Goal: Task Accomplishment & Management: Manage account settings

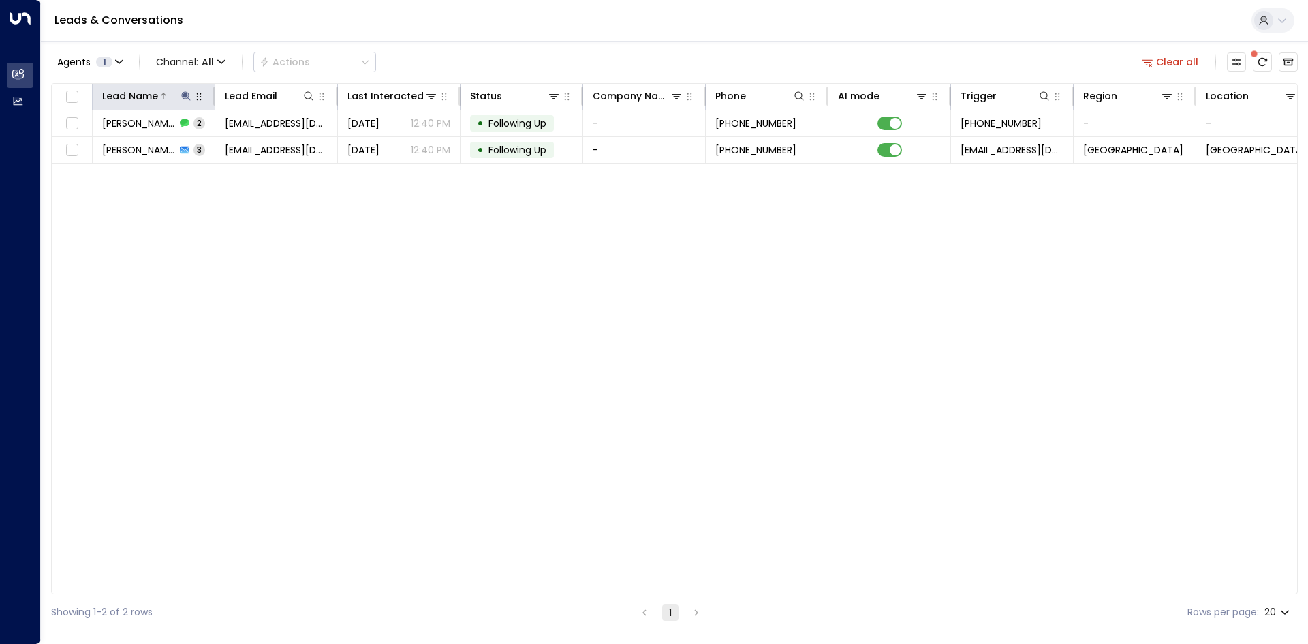
click at [183, 99] on icon at bounding box center [186, 96] width 11 height 11
click at [275, 147] on icon "button" at bounding box center [271, 145] width 9 height 9
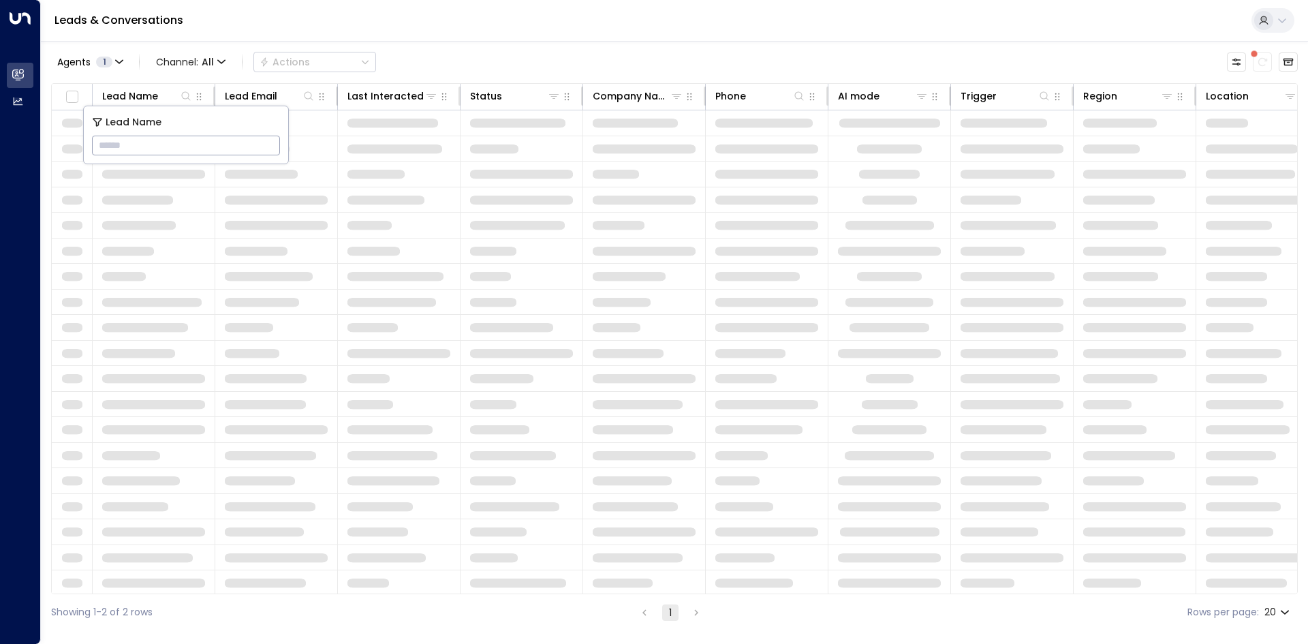
click at [442, 40] on div "Leads & Conversations" at bounding box center [675, 21] width 1268 height 42
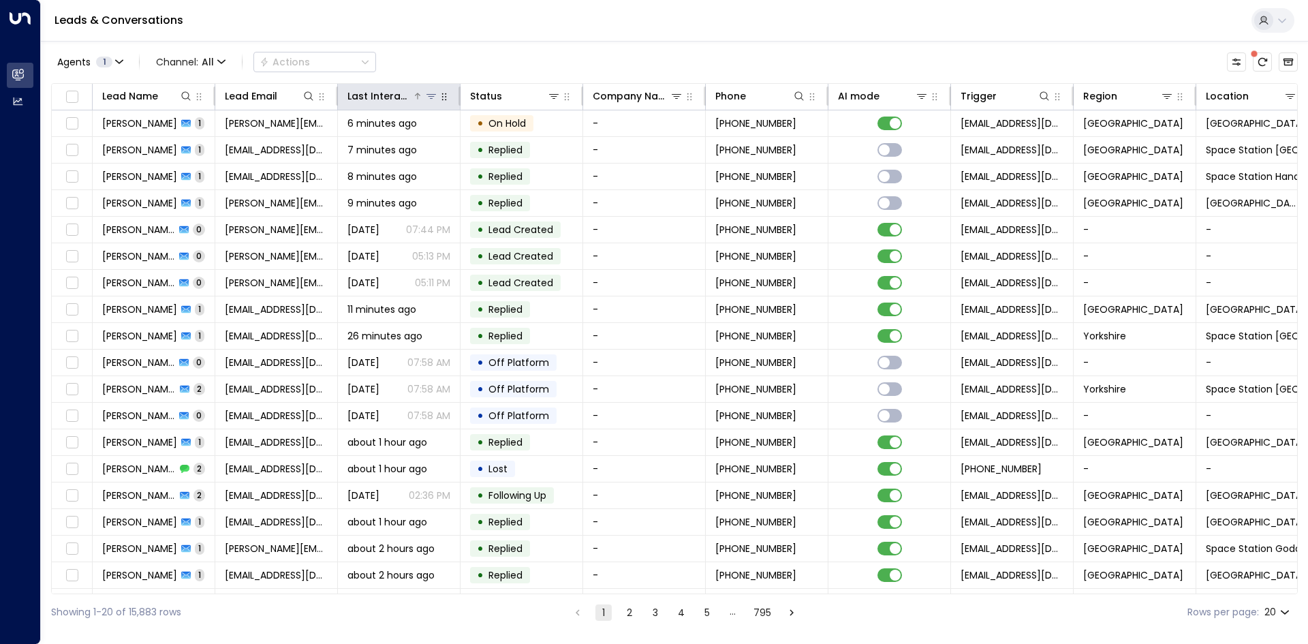
click at [402, 102] on div "Last Interacted" at bounding box center [380, 96] width 65 height 16
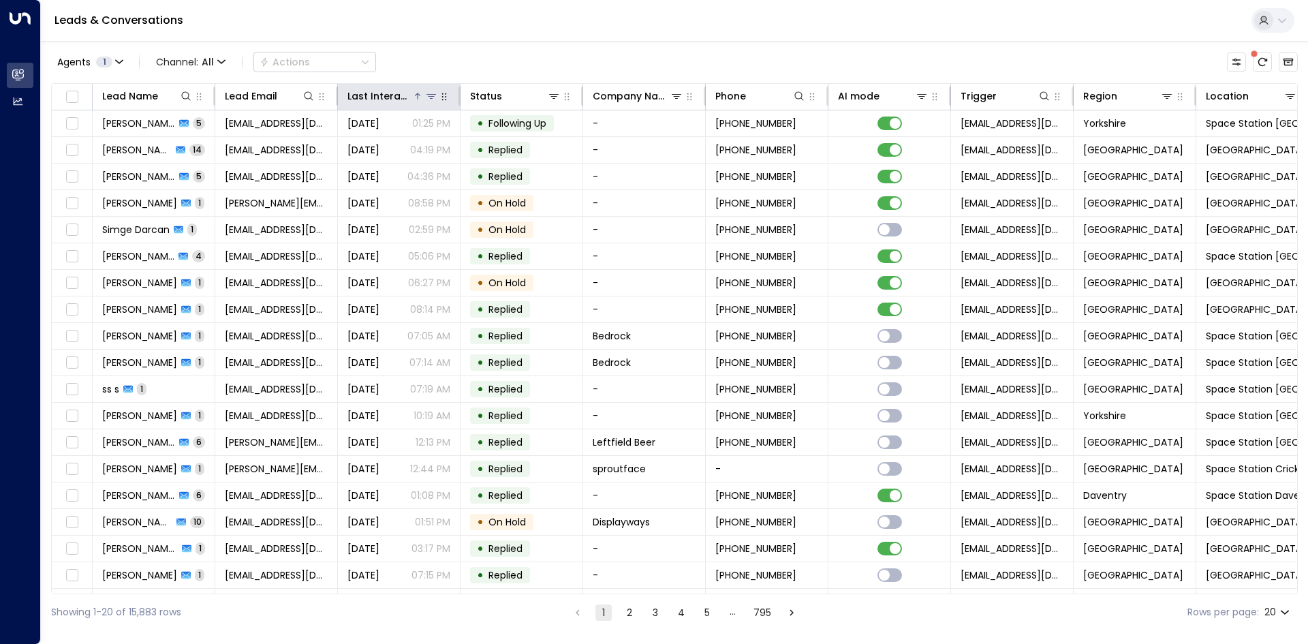
click at [392, 94] on div "Last Interacted" at bounding box center [380, 96] width 65 height 16
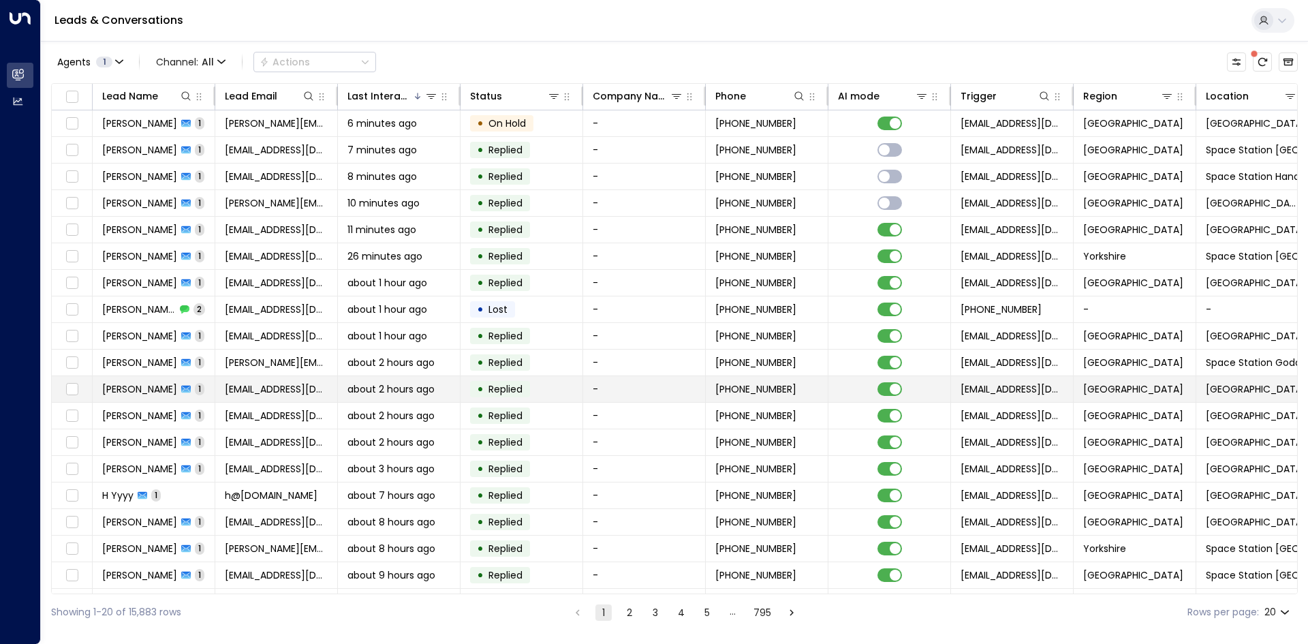
click at [202, 383] on td "[PERSON_NAME] 1" at bounding box center [154, 389] width 123 height 26
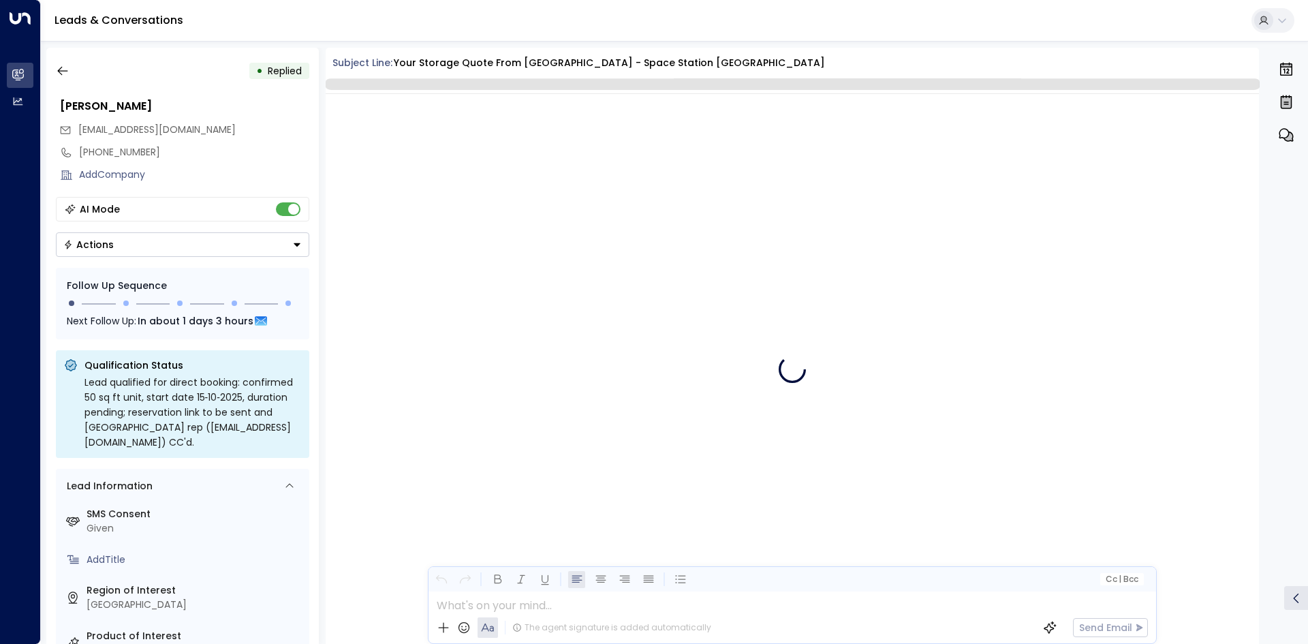
scroll to position [500, 0]
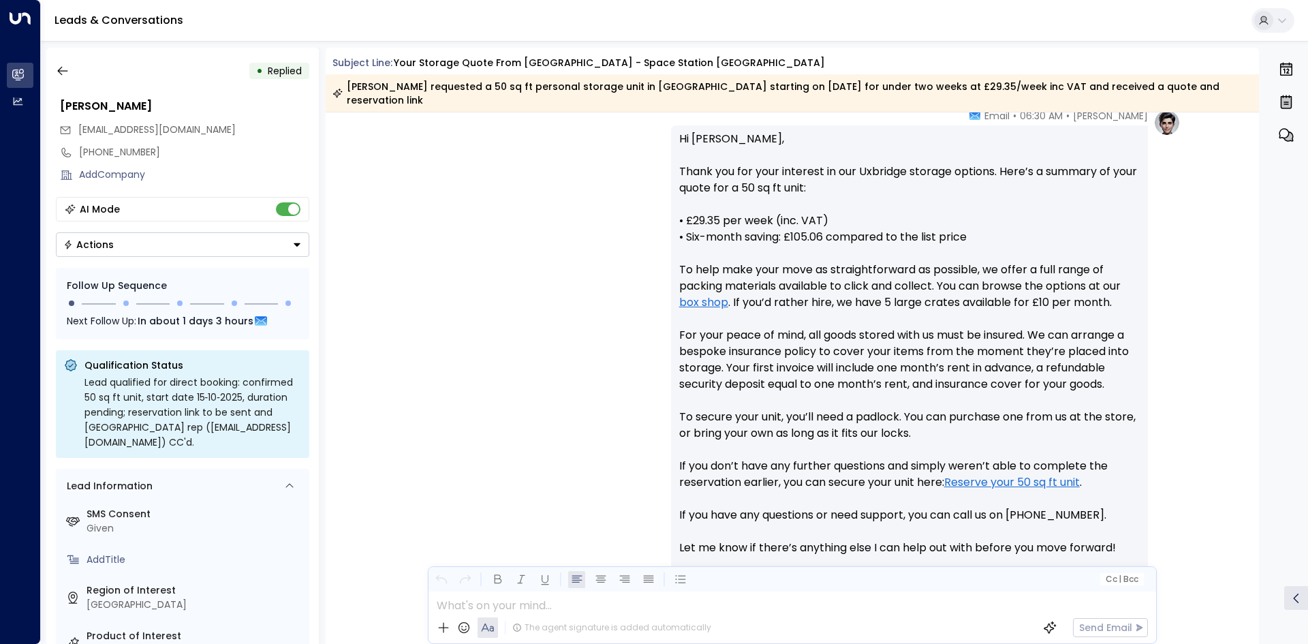
click at [286, 219] on div "AI Mode" at bounding box center [183, 209] width 254 height 25
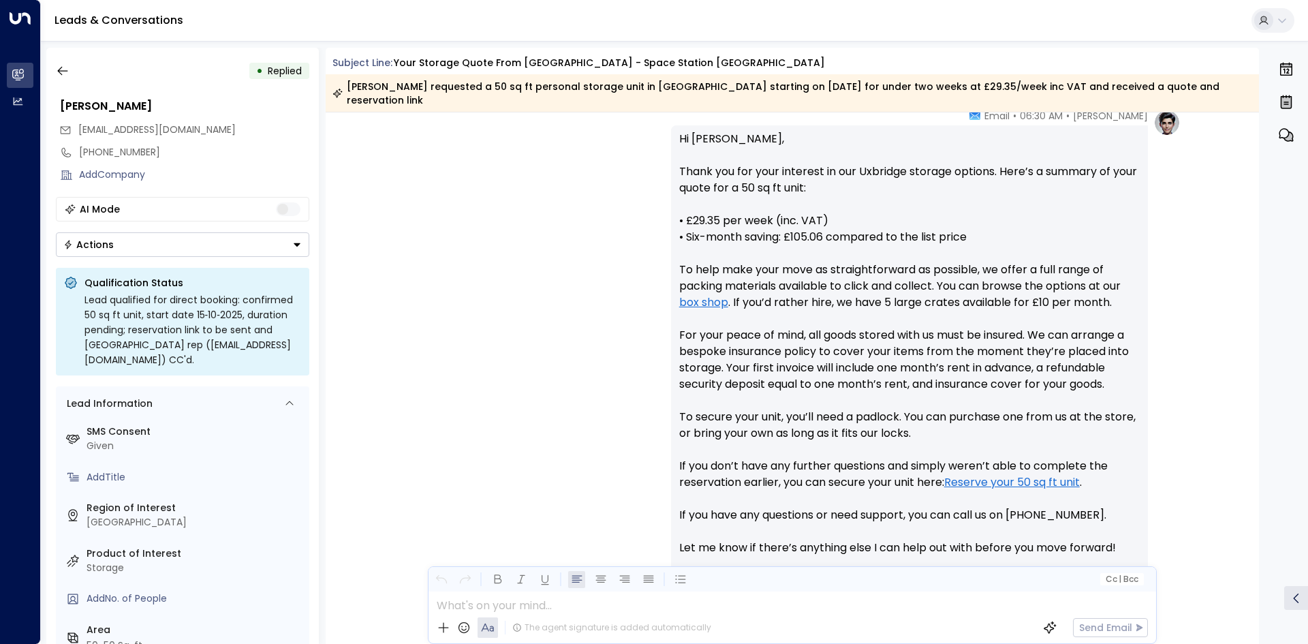
click at [289, 254] on button "Actions" at bounding box center [183, 244] width 254 height 25
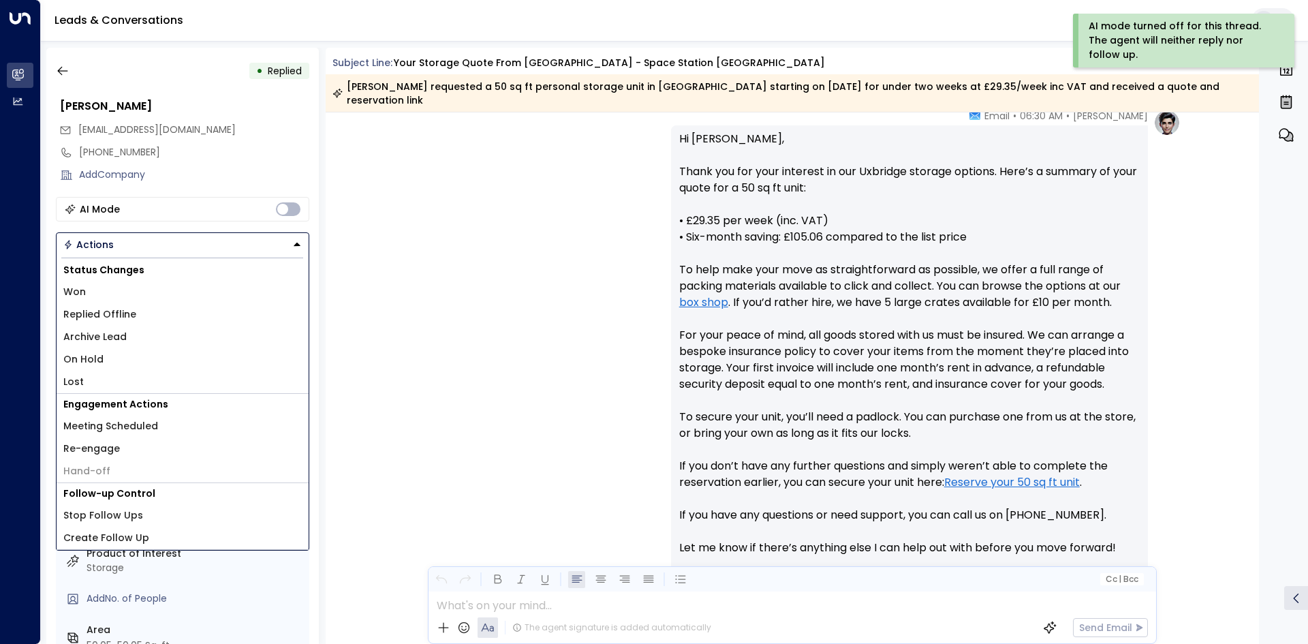
click at [121, 388] on li "Lost" at bounding box center [183, 382] width 252 height 22
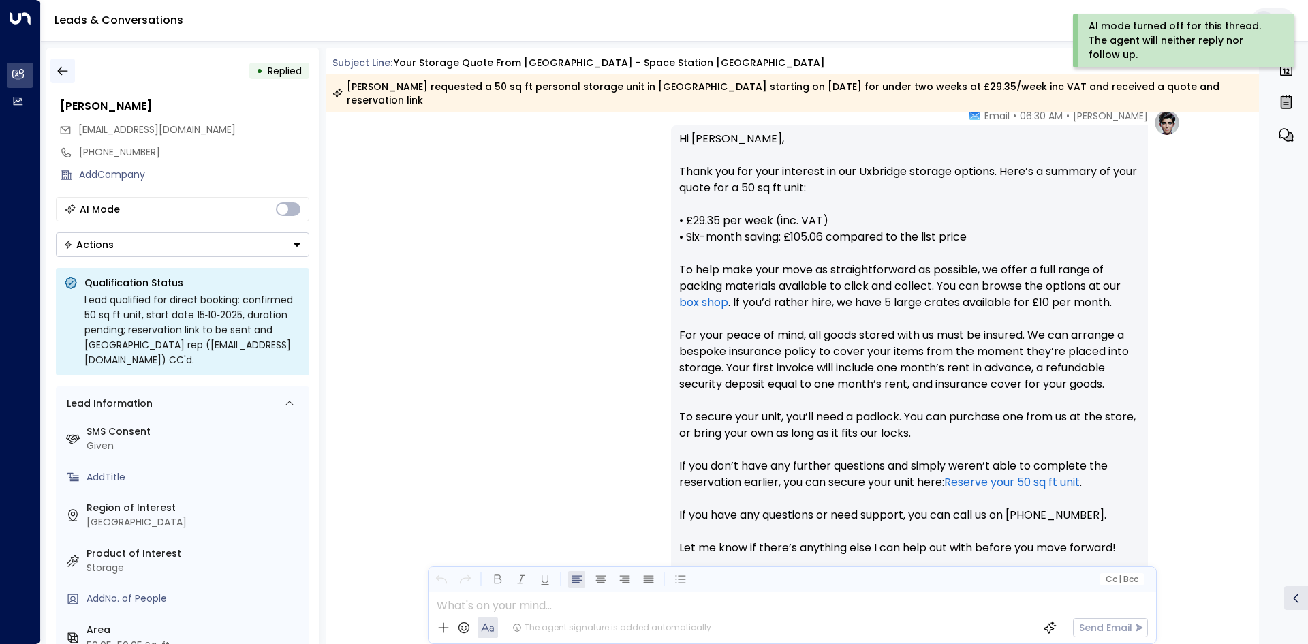
click at [65, 78] on button "button" at bounding box center [62, 71] width 25 height 25
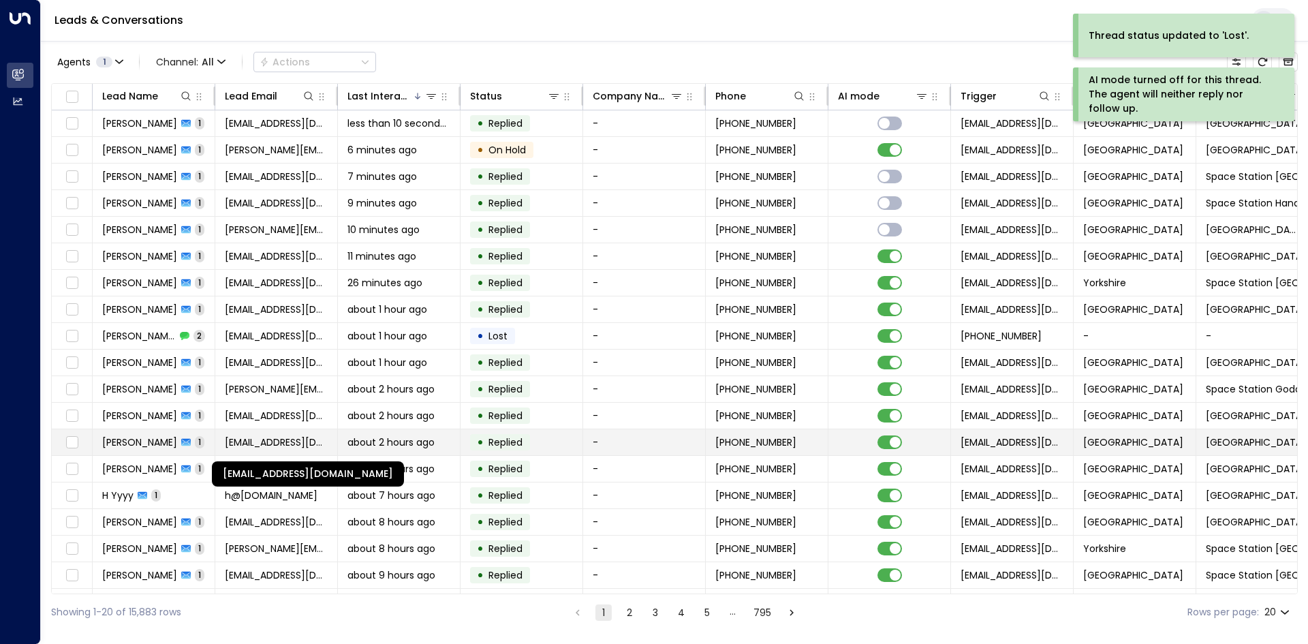
click at [284, 437] on span "[EMAIL_ADDRESS][DOMAIN_NAME]" at bounding box center [276, 442] width 103 height 14
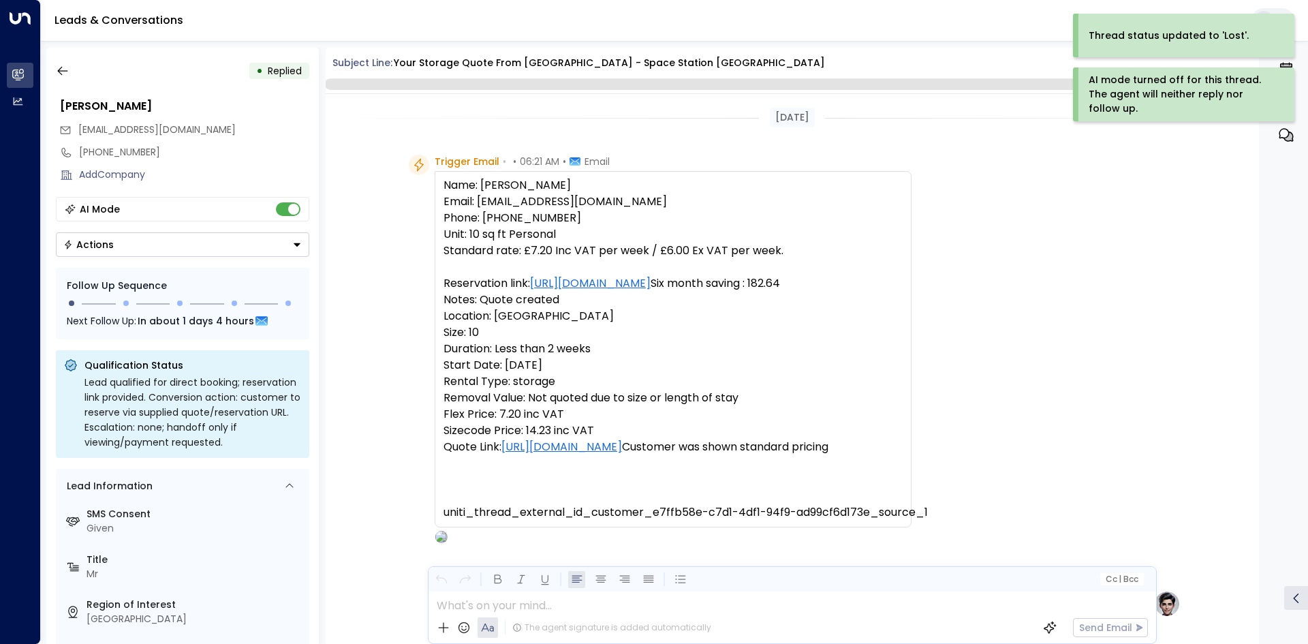
scroll to position [617, 0]
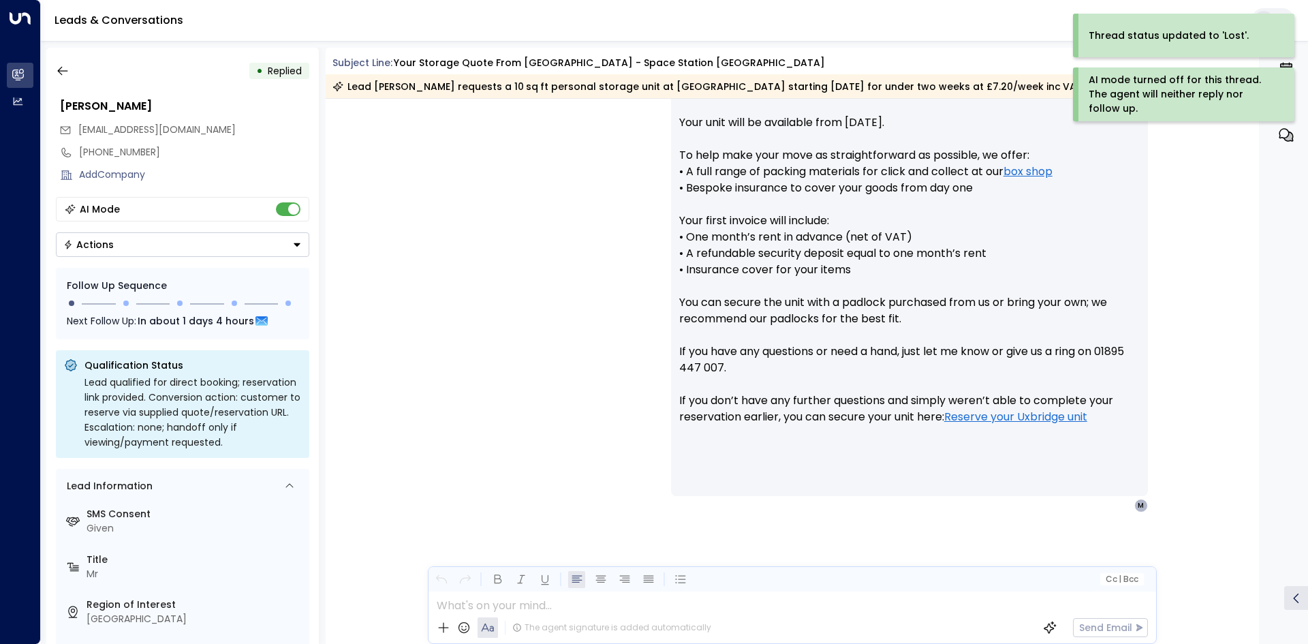
click at [286, 217] on div "AI Mode" at bounding box center [183, 209] width 254 height 25
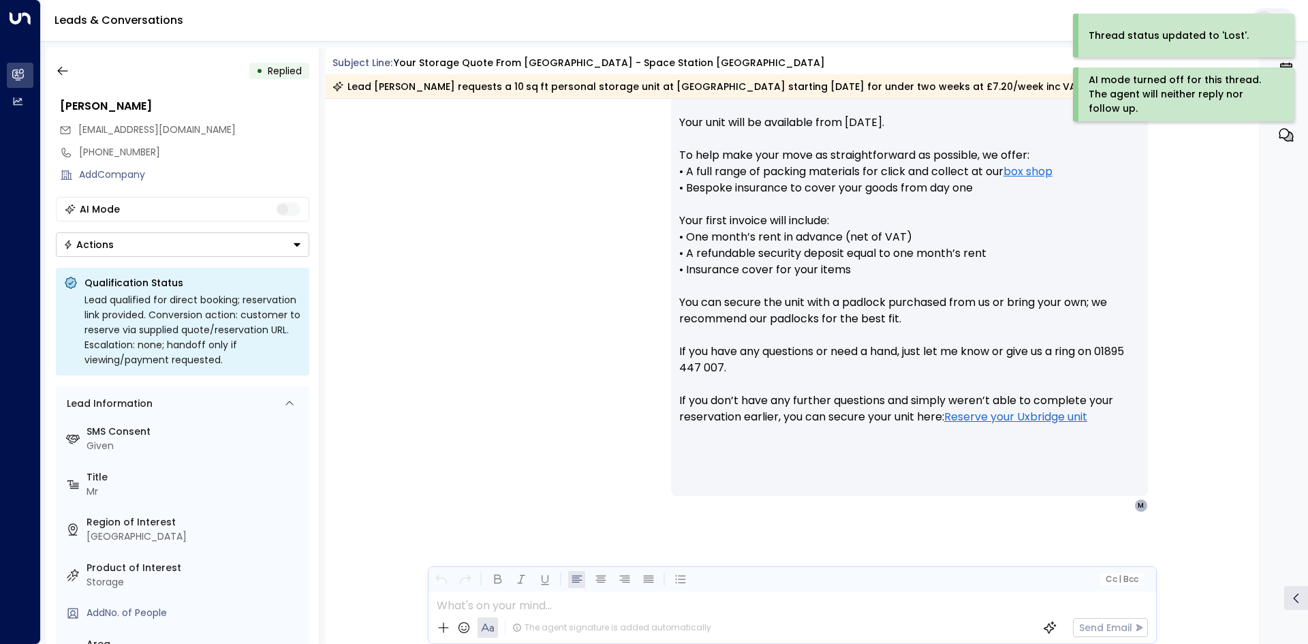
click at [297, 248] on icon "Button group with a nested menu" at bounding box center [297, 245] width 10 height 10
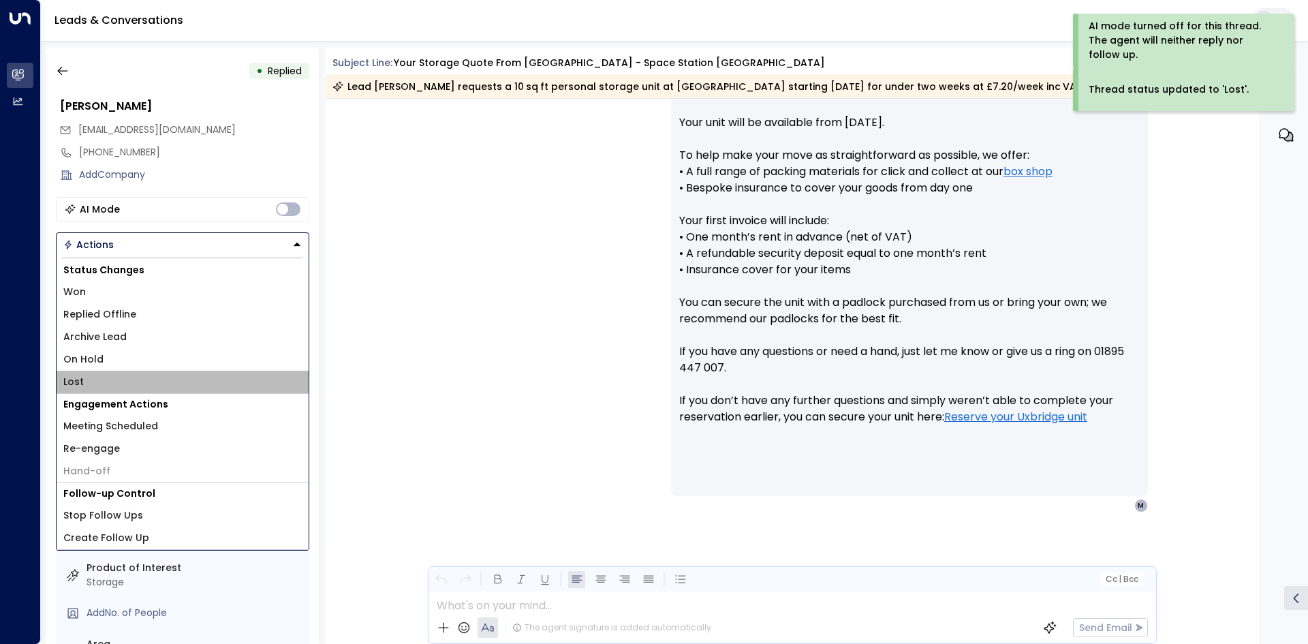
click at [124, 382] on li "Lost" at bounding box center [183, 382] width 252 height 22
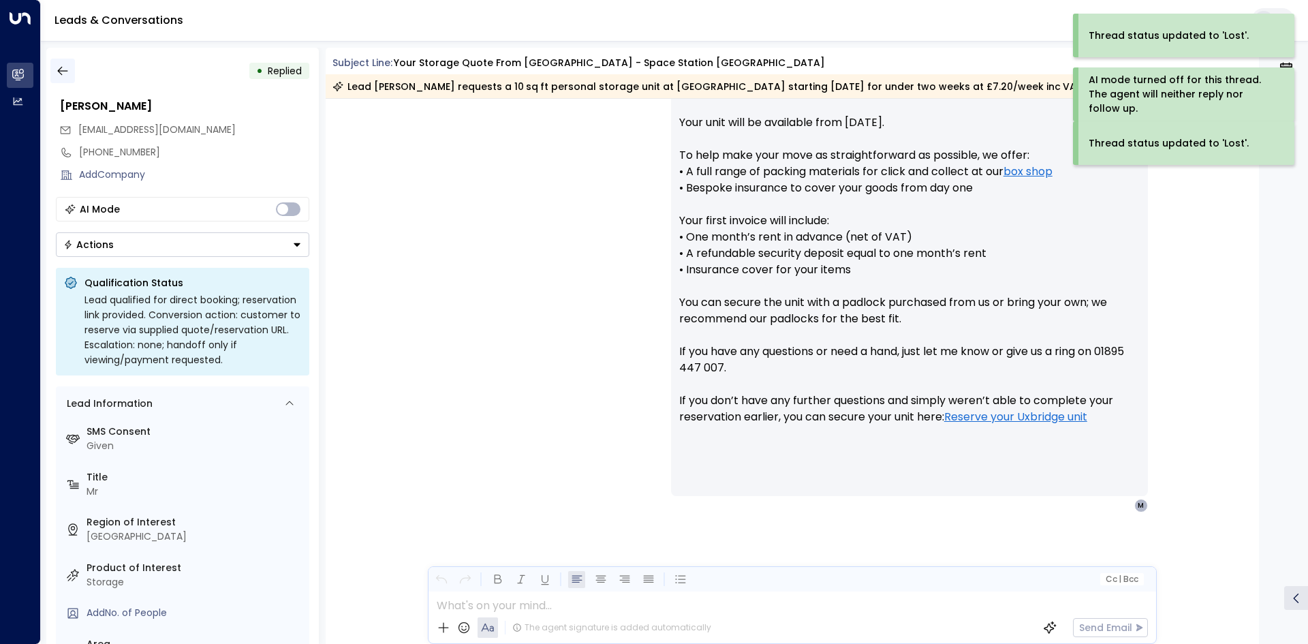
click at [72, 75] on button "button" at bounding box center [62, 71] width 25 height 25
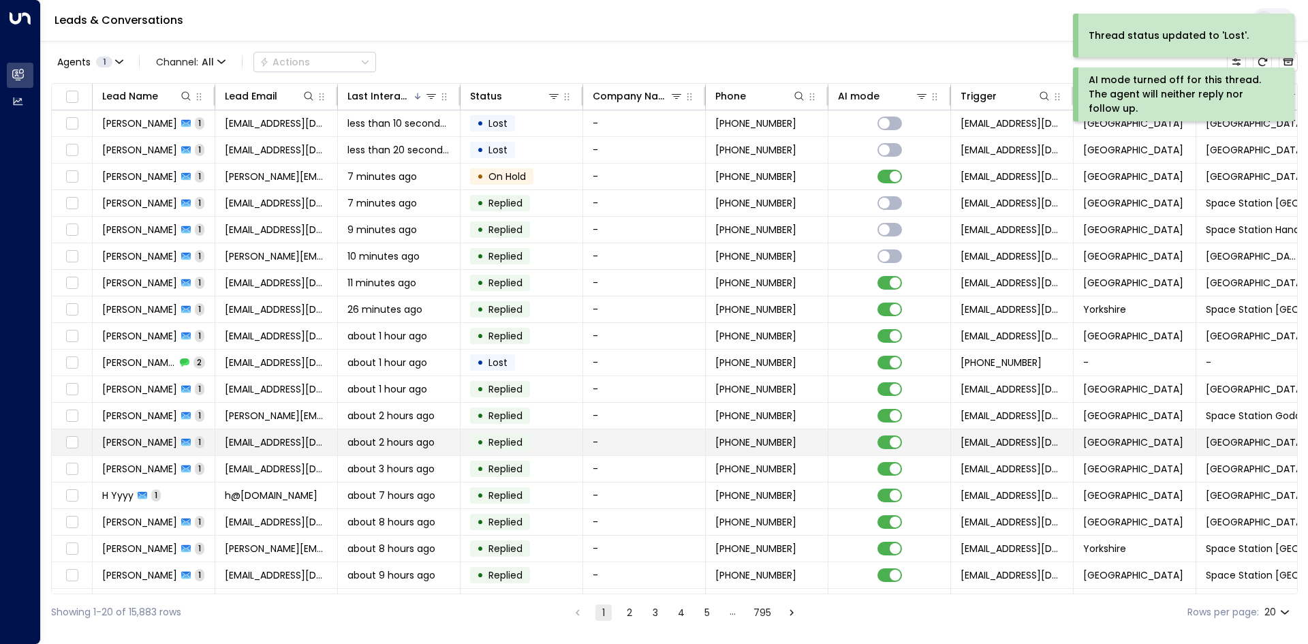
click at [160, 445] on span "[PERSON_NAME]" at bounding box center [139, 442] width 75 height 14
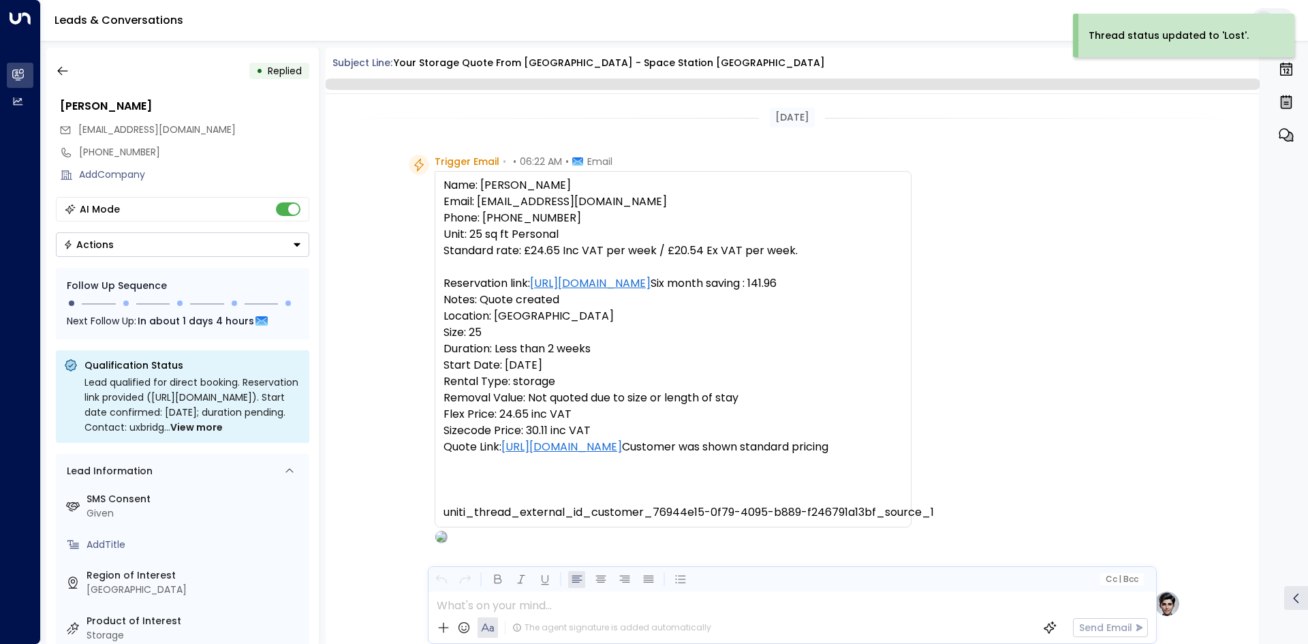
scroll to position [500, 0]
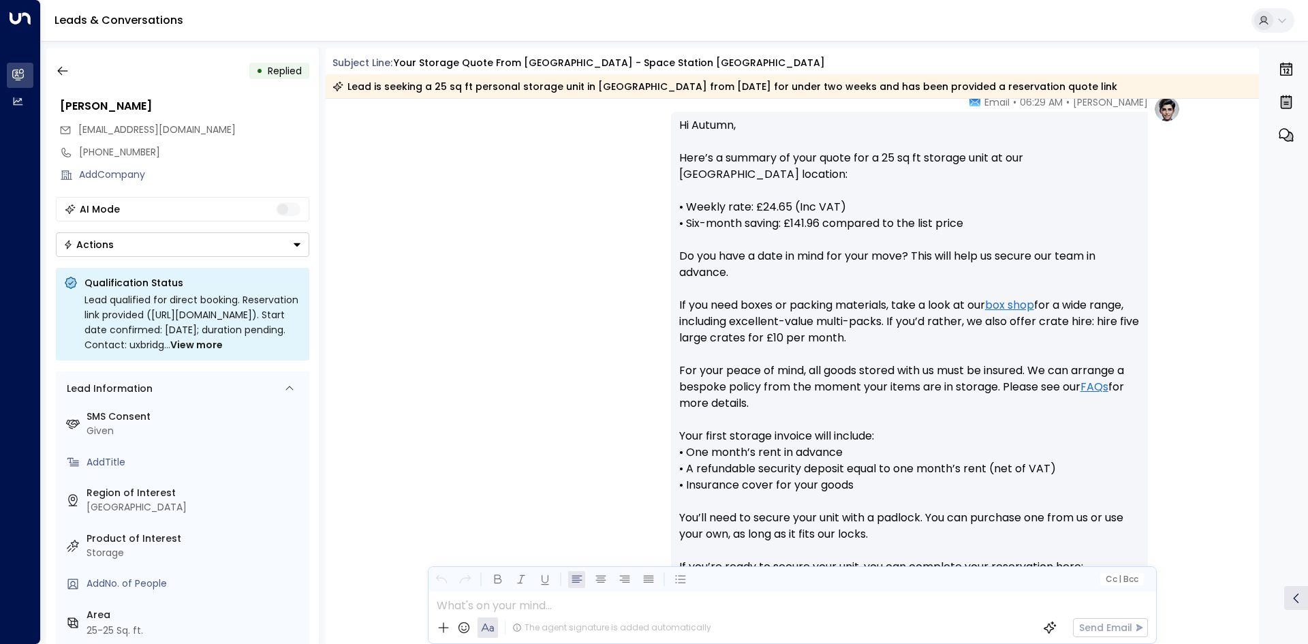
click at [291, 247] on button "Actions" at bounding box center [183, 244] width 254 height 25
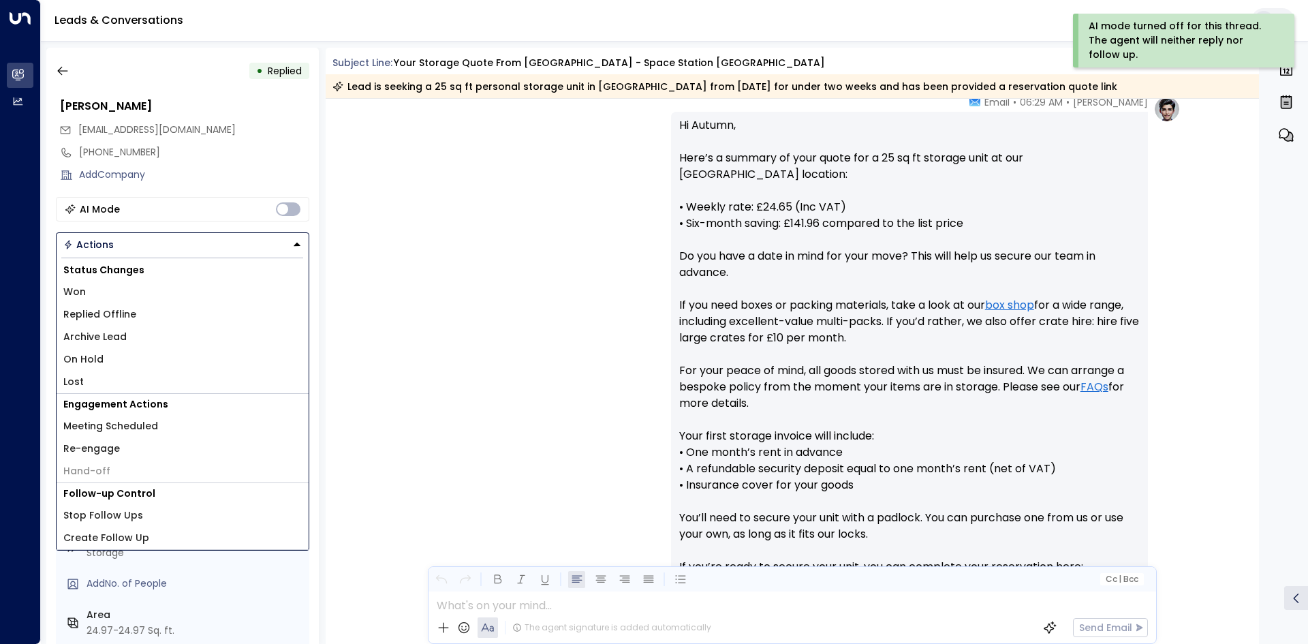
click at [114, 380] on li "Lost" at bounding box center [183, 382] width 252 height 22
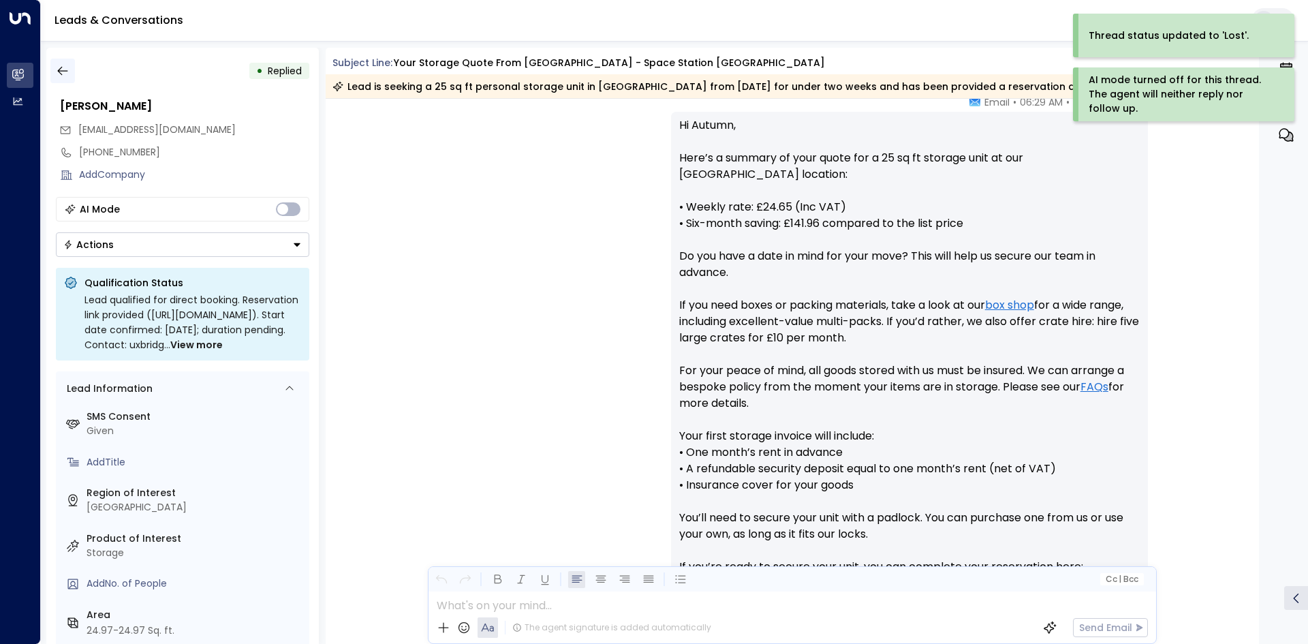
click at [72, 74] on button "button" at bounding box center [62, 71] width 25 height 25
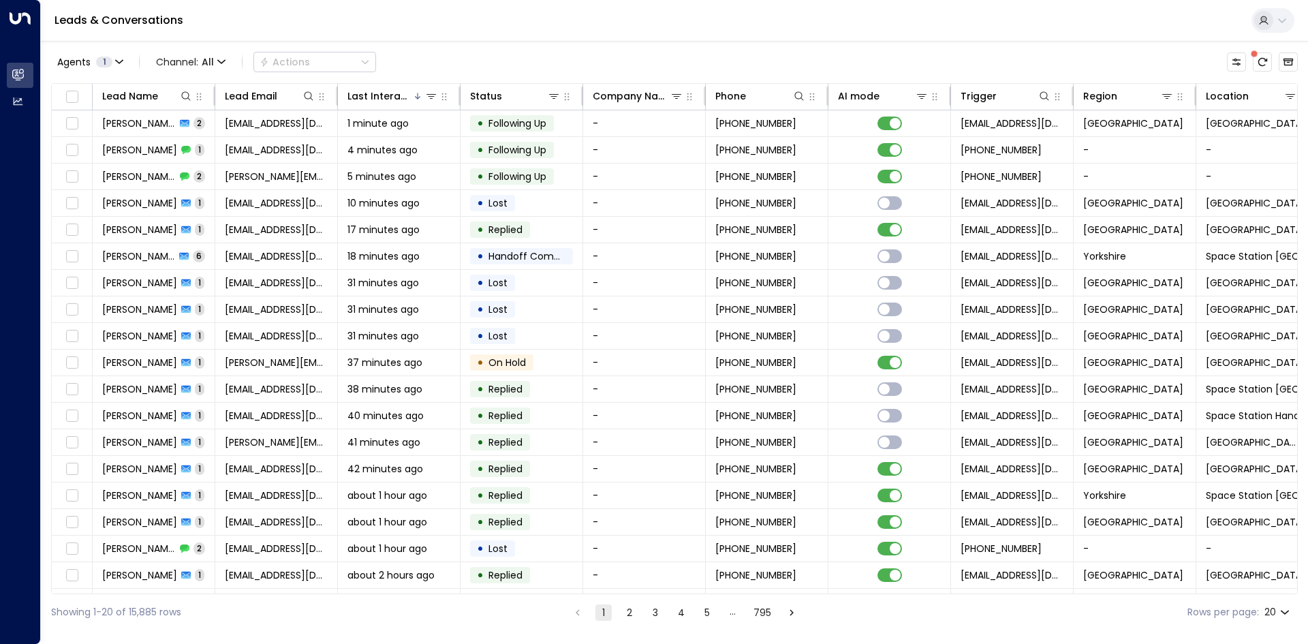
click at [570, 46] on div "Agents 1 Channel: All Actions Lead Name Lead Email Last Interacted Status Compa…" at bounding box center [674, 335] width 1247 height 589
click at [584, 45] on div "Agents 1 Channel: All Actions Lead Name Lead Email Last Interacted Status Compa…" at bounding box center [674, 335] width 1247 height 589
